Goal: Find specific page/section: Find specific page/section

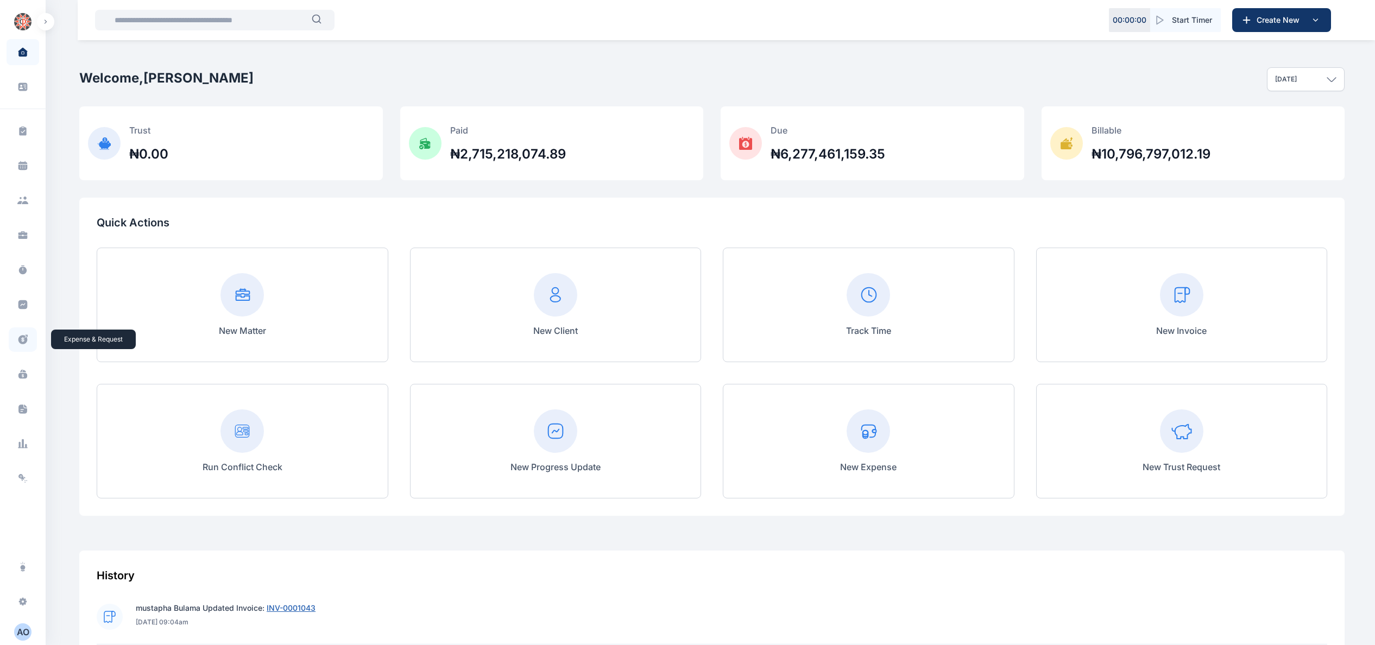
click at [28, 339] on span at bounding box center [23, 340] width 28 height 24
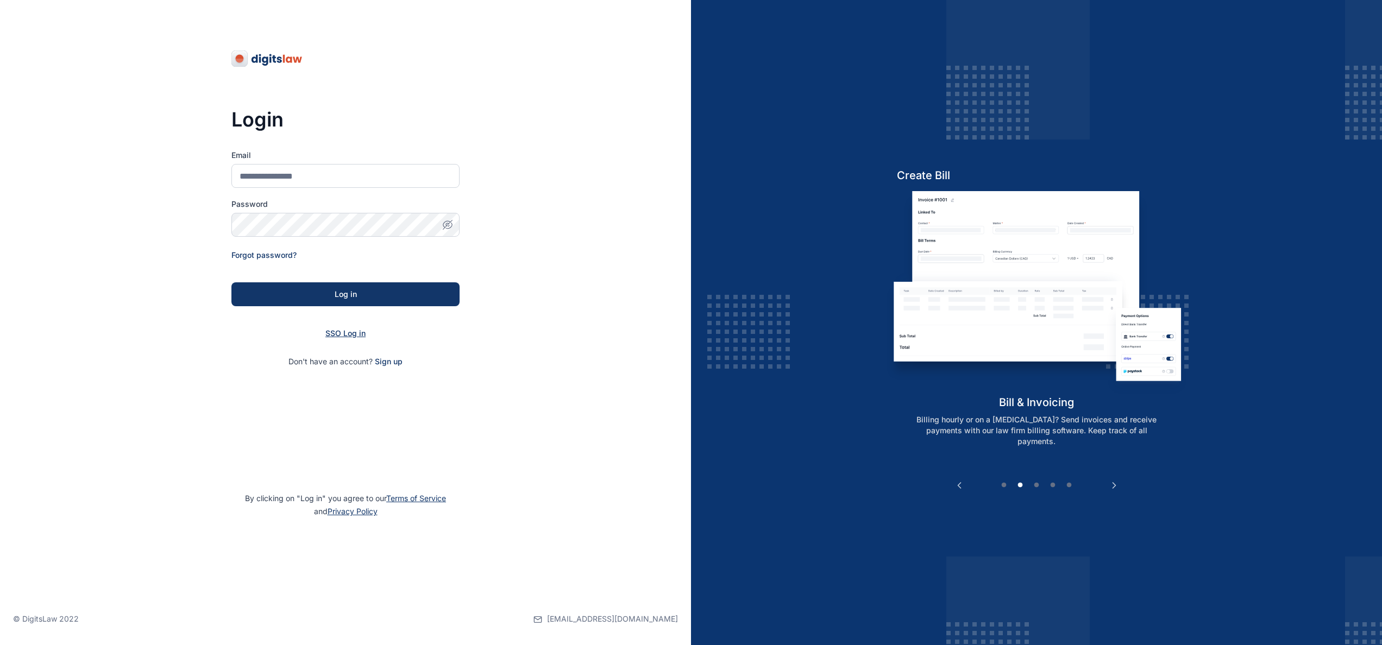
click at [357, 333] on span "SSO Log in" at bounding box center [345, 333] width 40 height 9
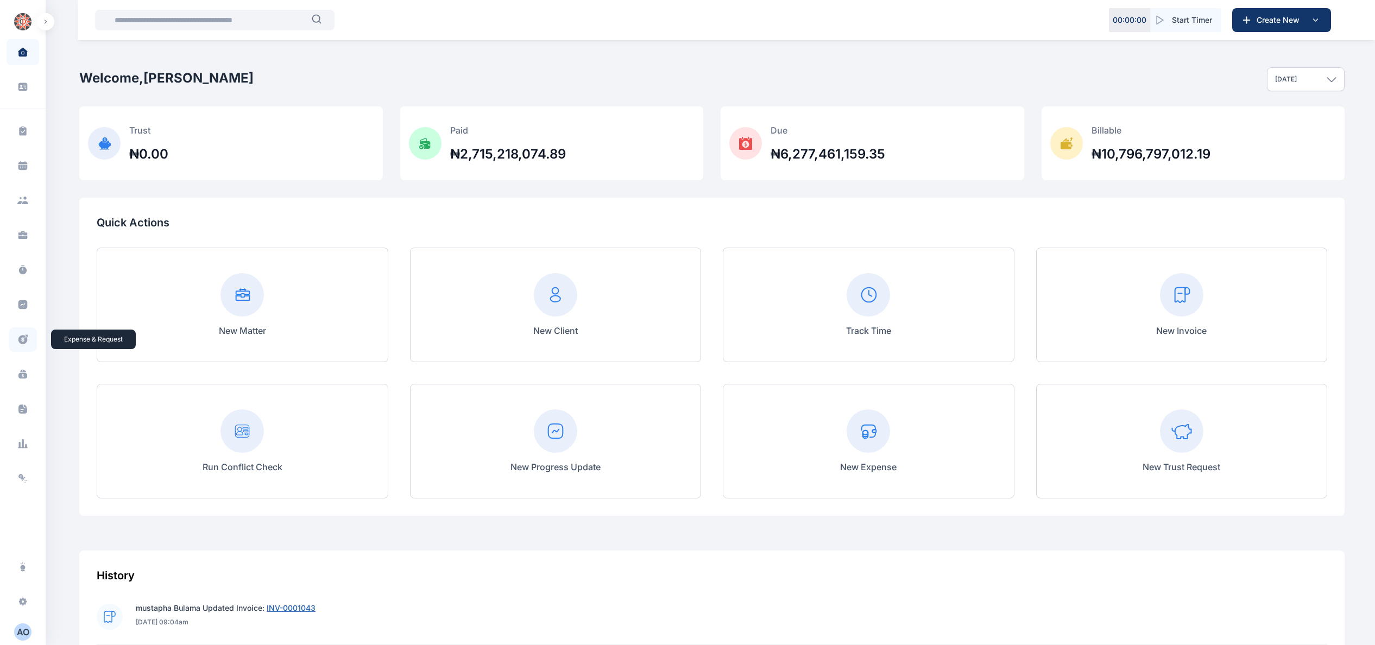
click at [18, 337] on icon at bounding box center [22, 339] width 9 height 9
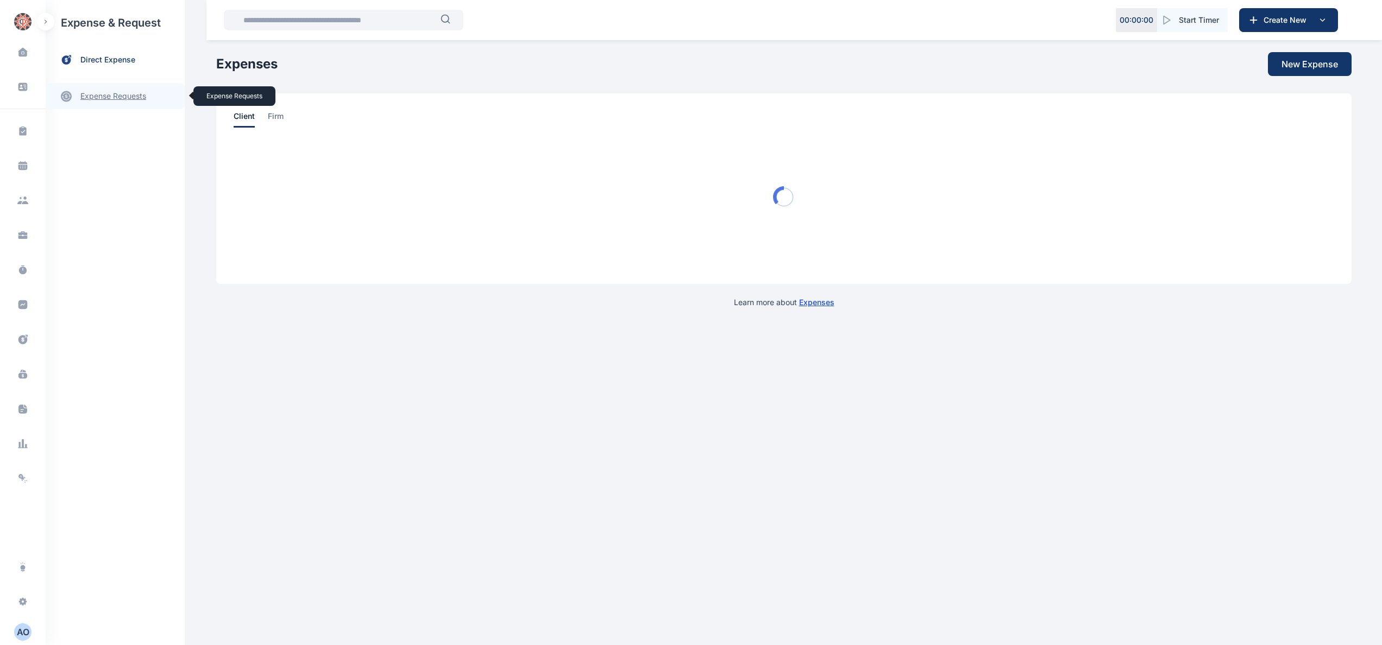
click at [135, 99] on link "expense requests expense requests" at bounding box center [115, 96] width 139 height 26
click at [144, 155] on span "Accounting and Fund Accounting and Fund" at bounding box center [130, 159] width 98 height 21
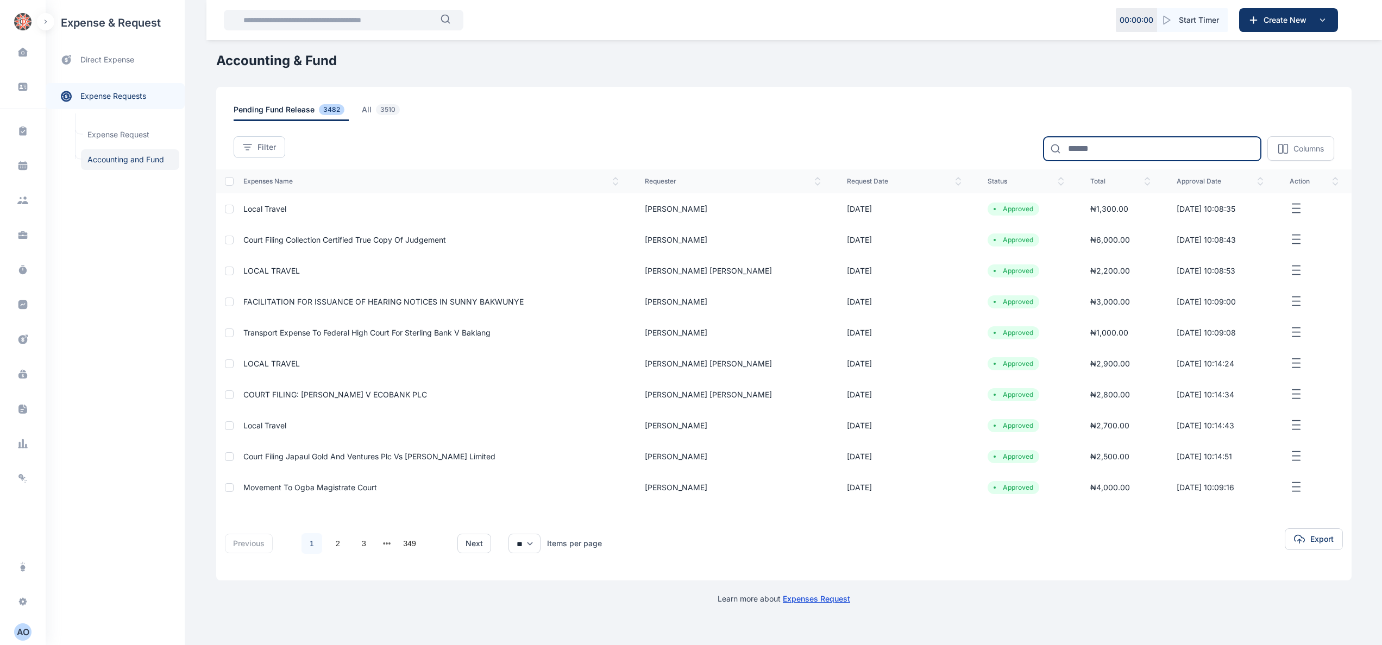
click at [1124, 149] on input at bounding box center [1151, 149] width 217 height 24
type input "******"
